Goal: Information Seeking & Learning: Learn about a topic

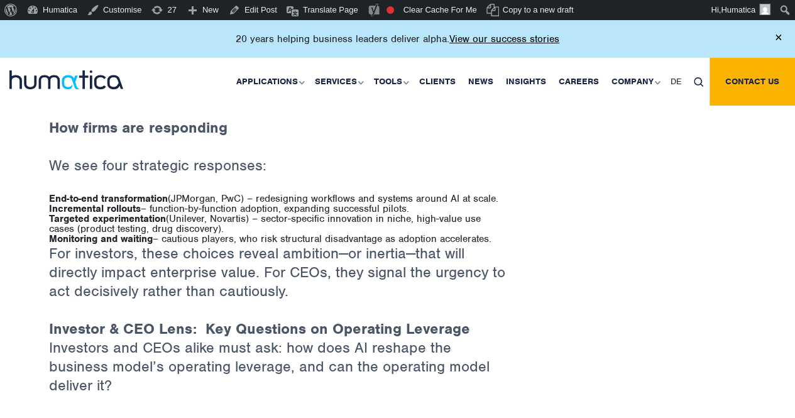
scroll to position [2112, 0]
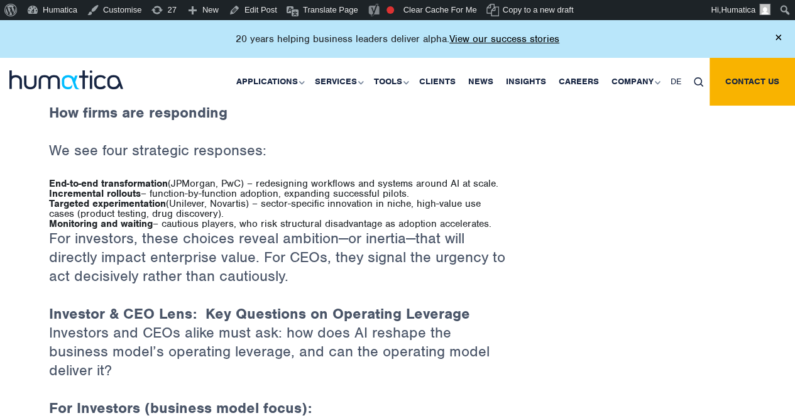
scroll to position [2127, 0]
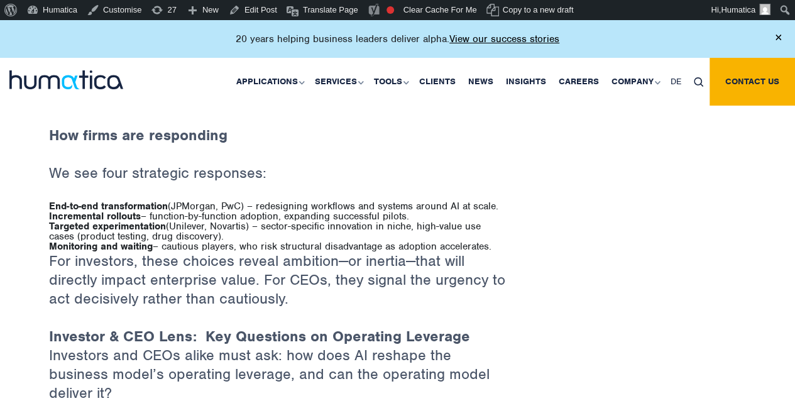
scroll to position [2109, 0]
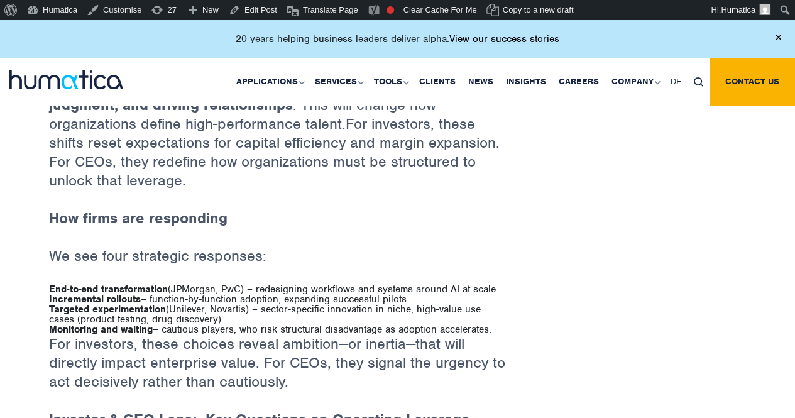
scroll to position [2052, 0]
